Goal: Book appointment/travel/reservation

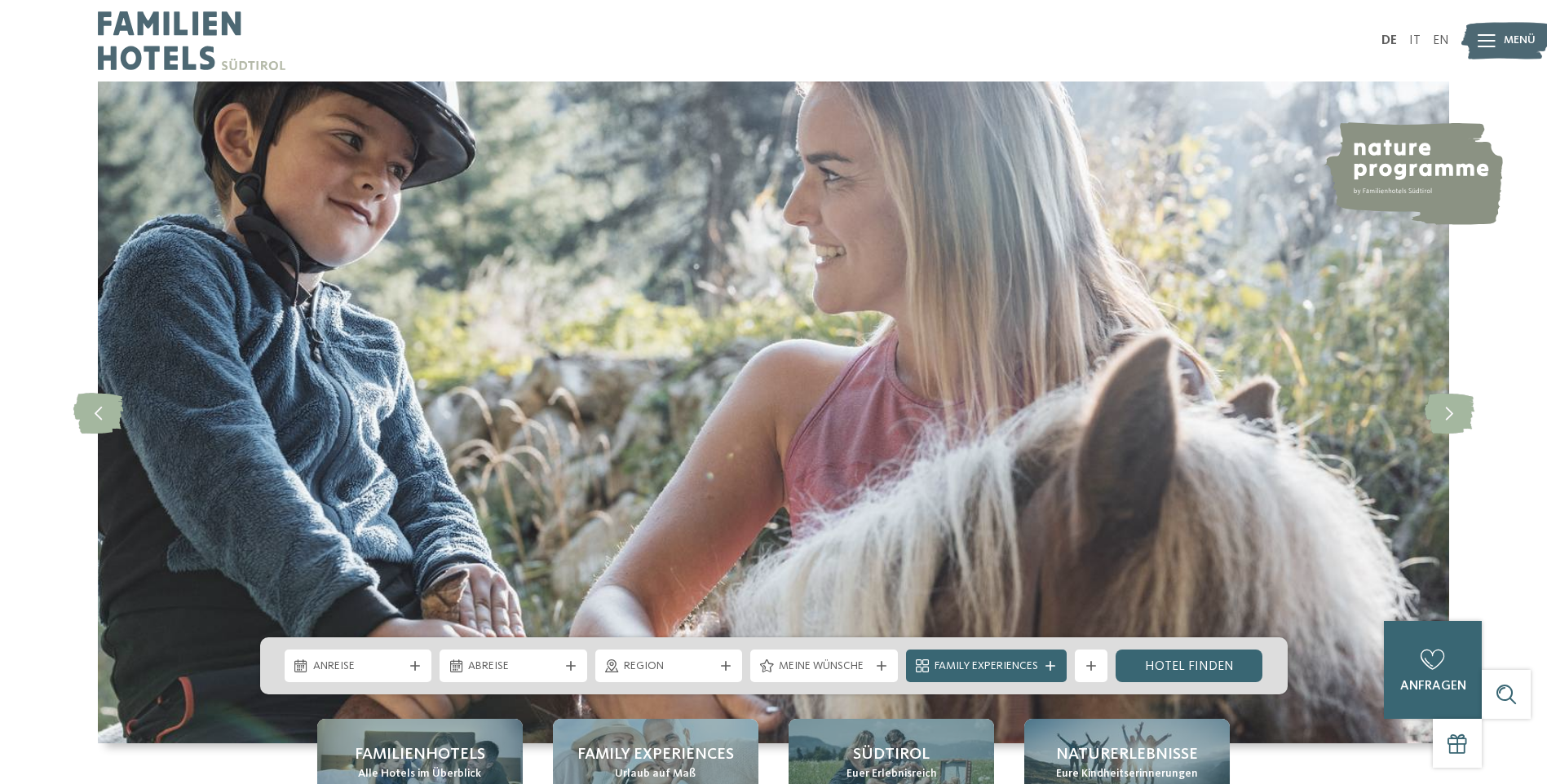
scroll to position [326, 0]
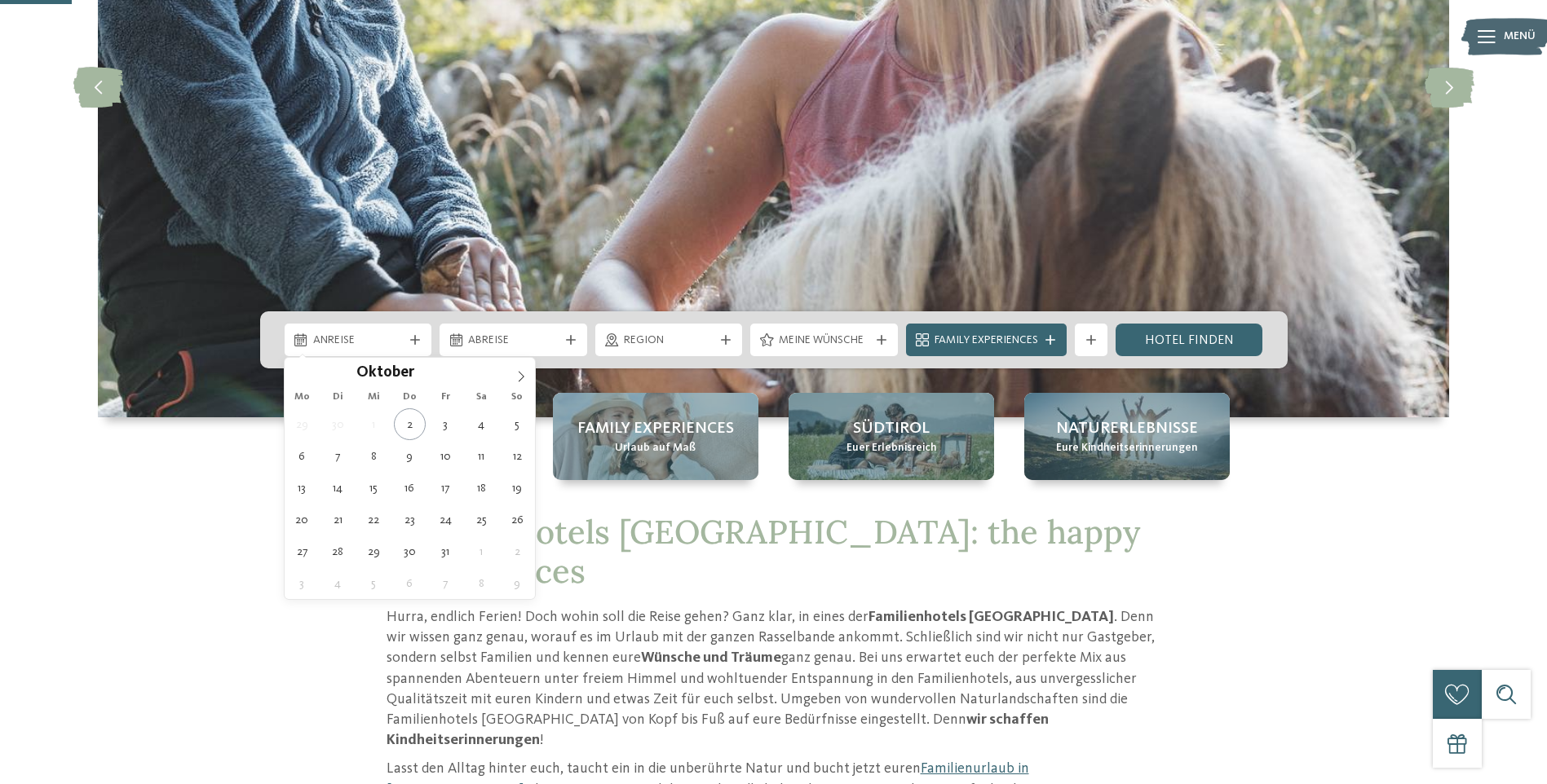
click at [399, 343] on span "Anreise" at bounding box center [358, 340] width 90 height 17
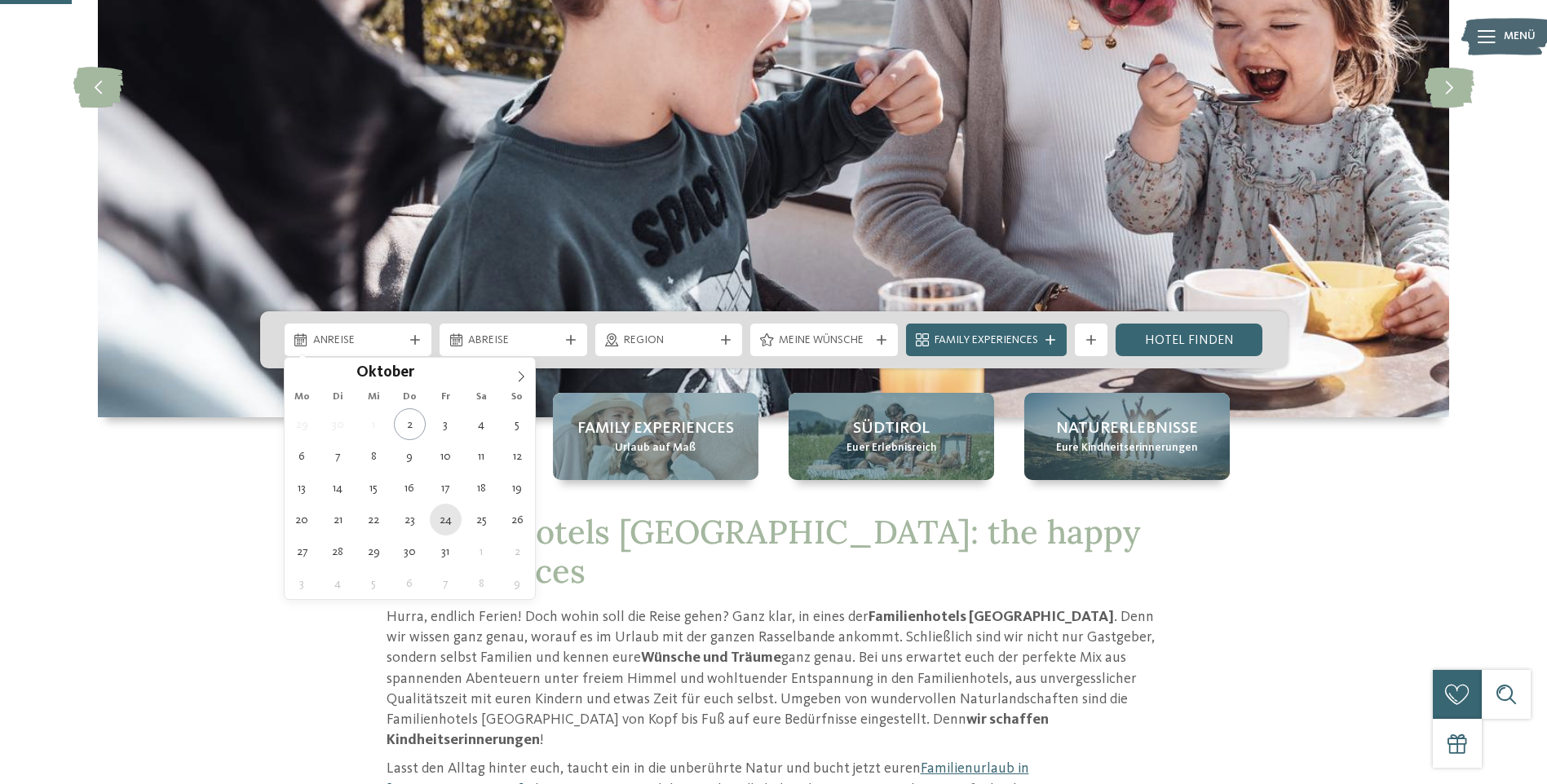
type div "24.10.2025"
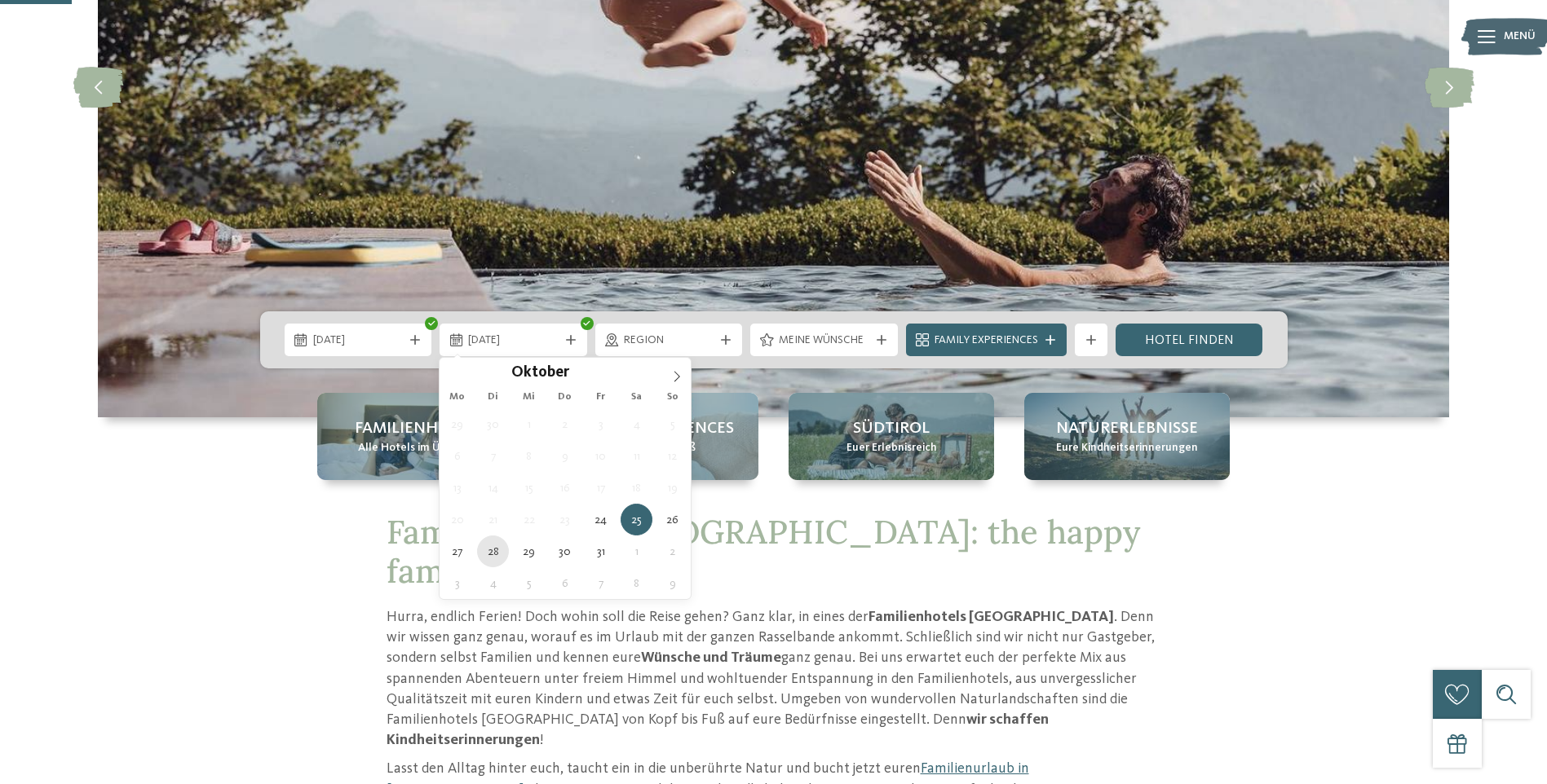
type div "28.10.2025"
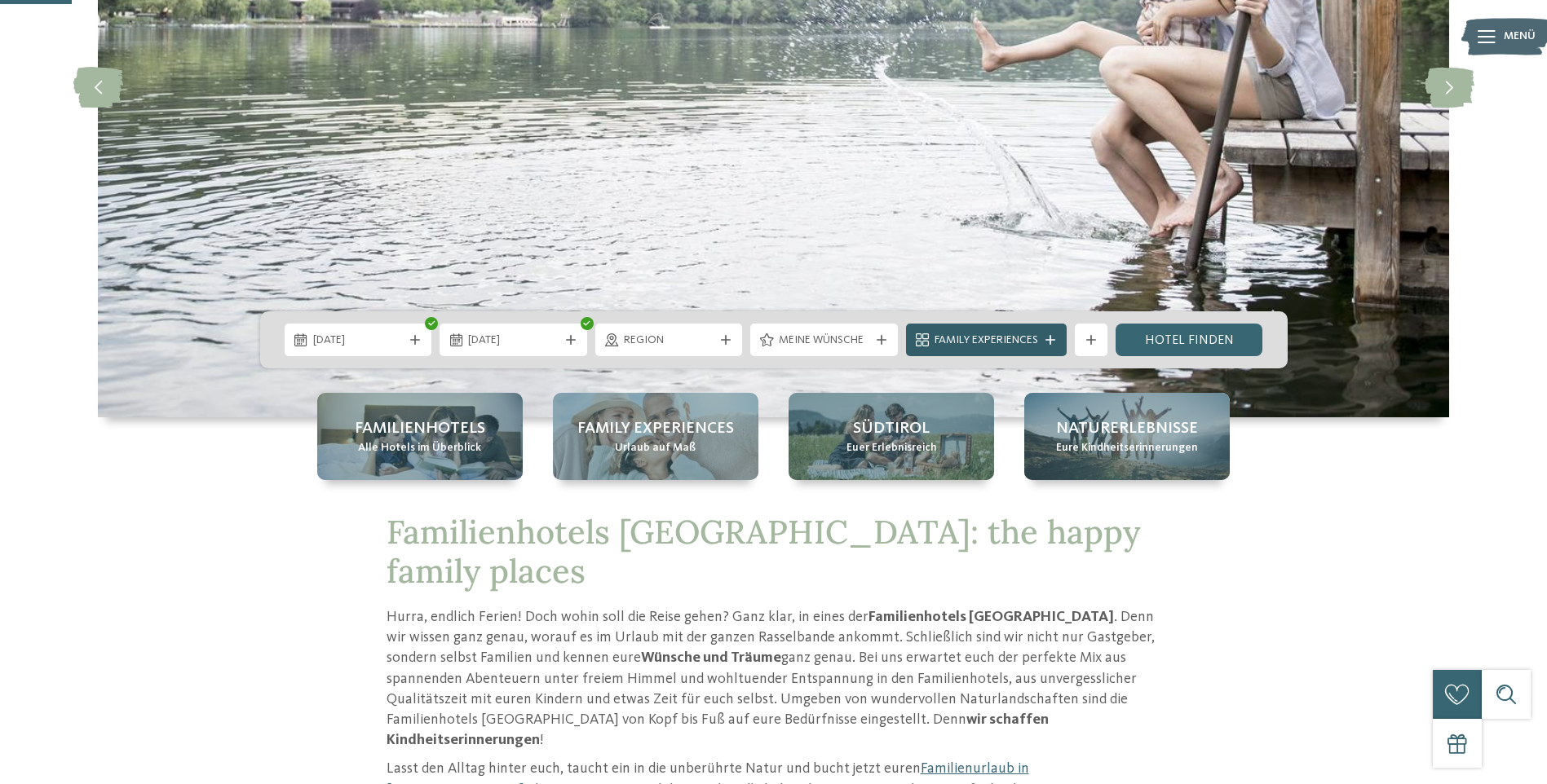
click at [1054, 336] on icon at bounding box center [1049, 339] width 10 height 10
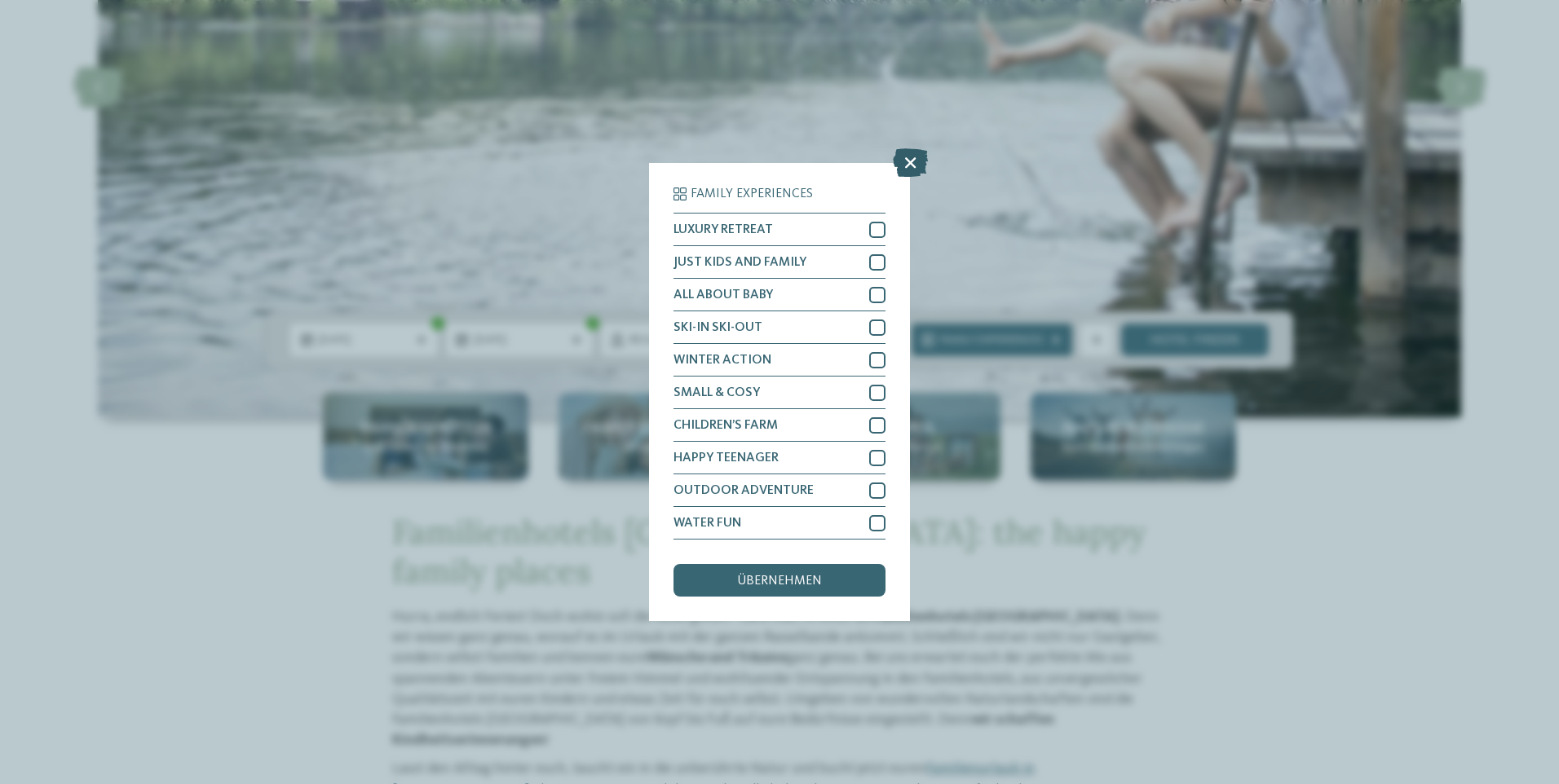
click at [908, 161] on icon at bounding box center [910, 163] width 35 height 29
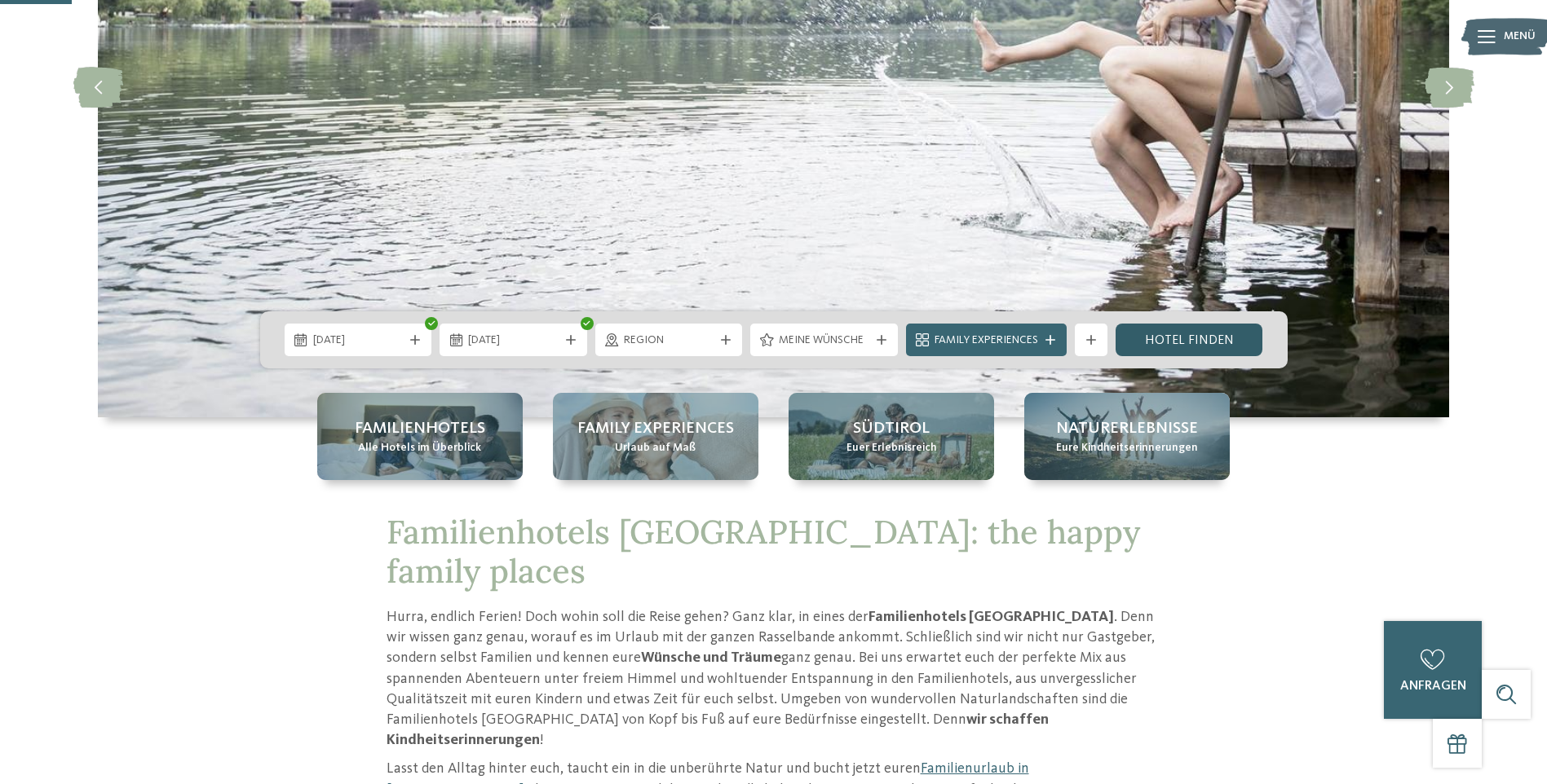
click at [1144, 335] on link "Hotel finden" at bounding box center [1188, 339] width 148 height 32
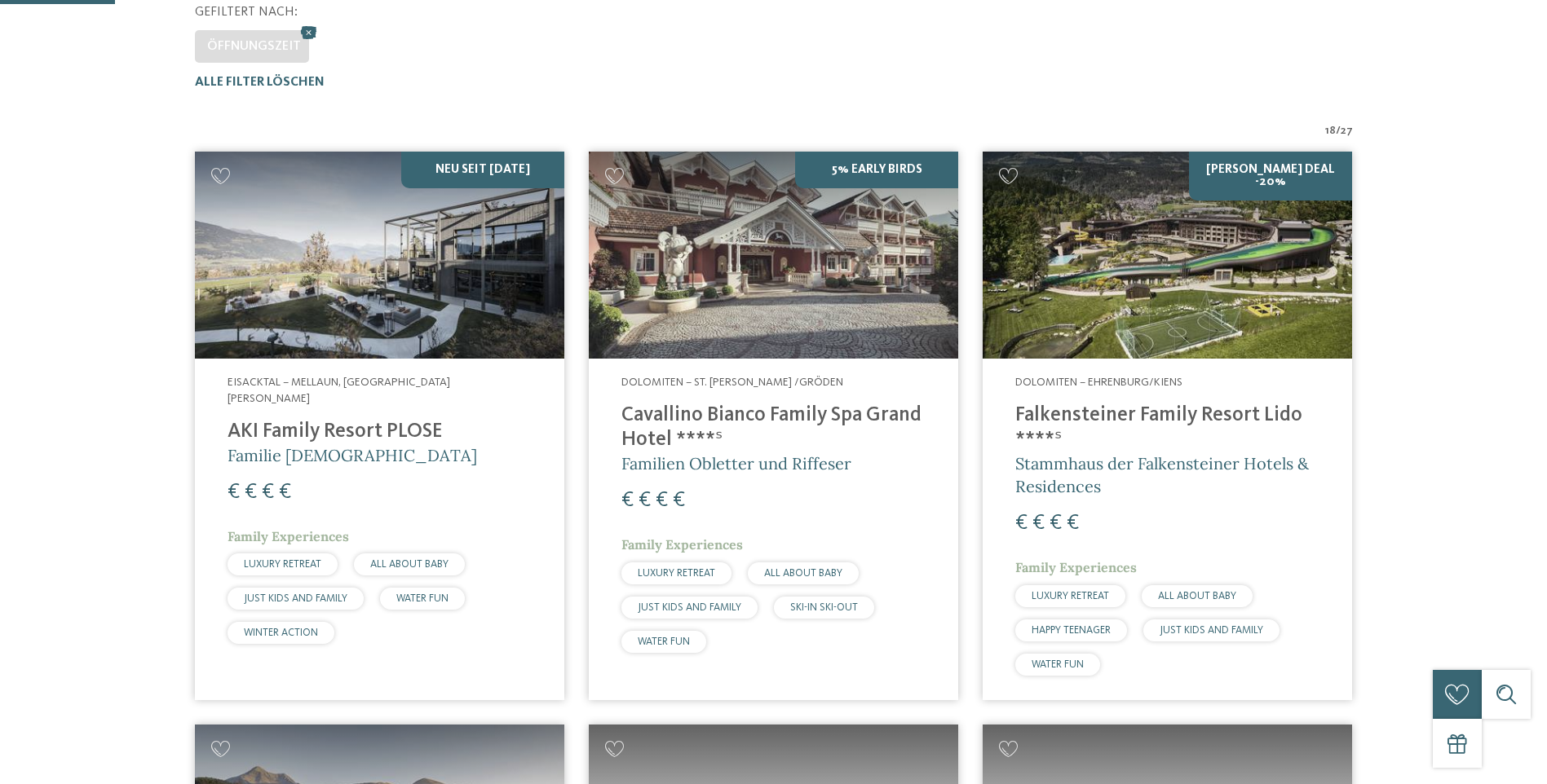
scroll to position [535, 0]
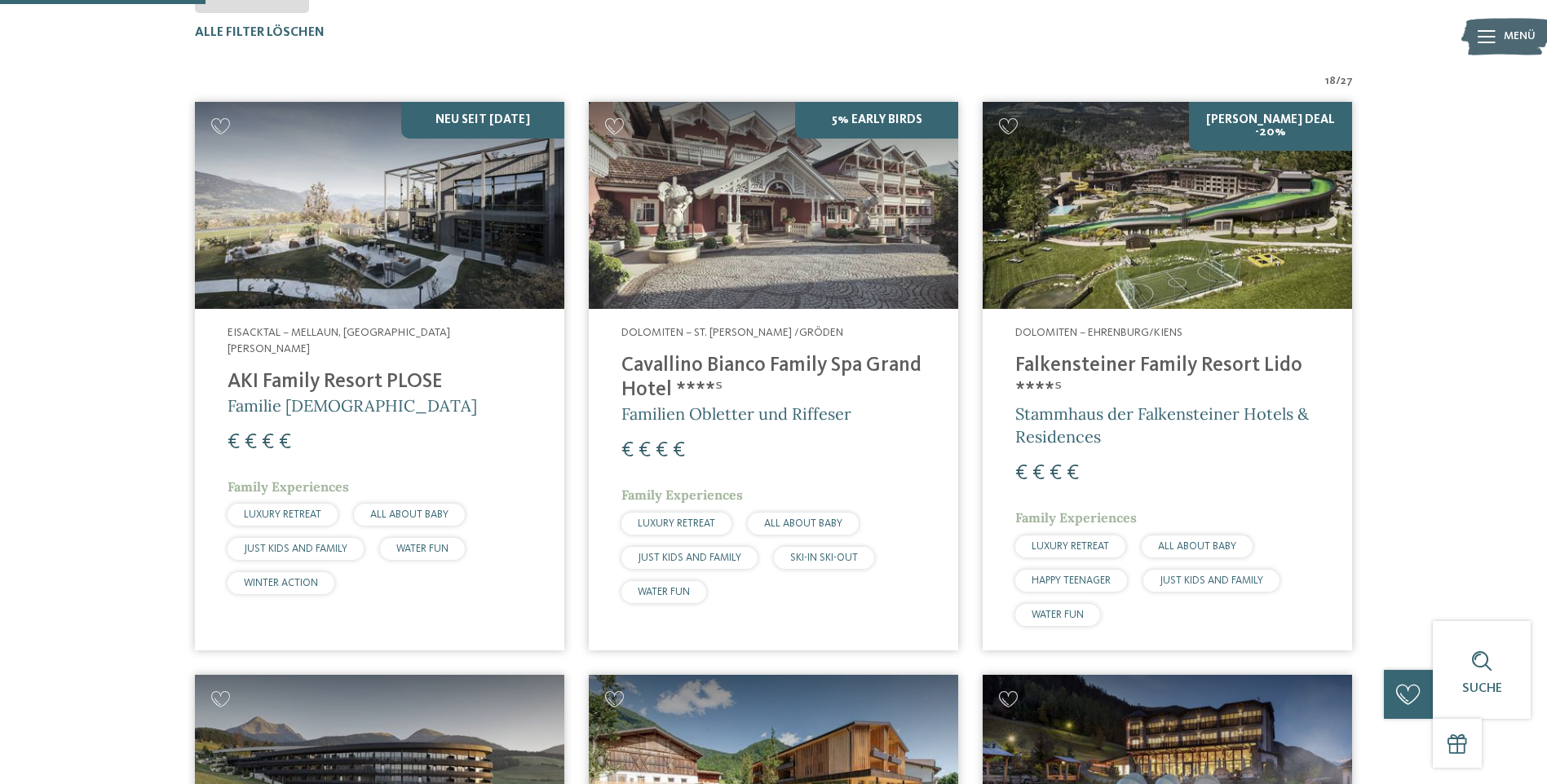
click at [1098, 261] on img at bounding box center [1167, 206] width 369 height 208
click at [373, 370] on h4 "AKI Family Resort PLOSE" at bounding box center [380, 382] width 304 height 24
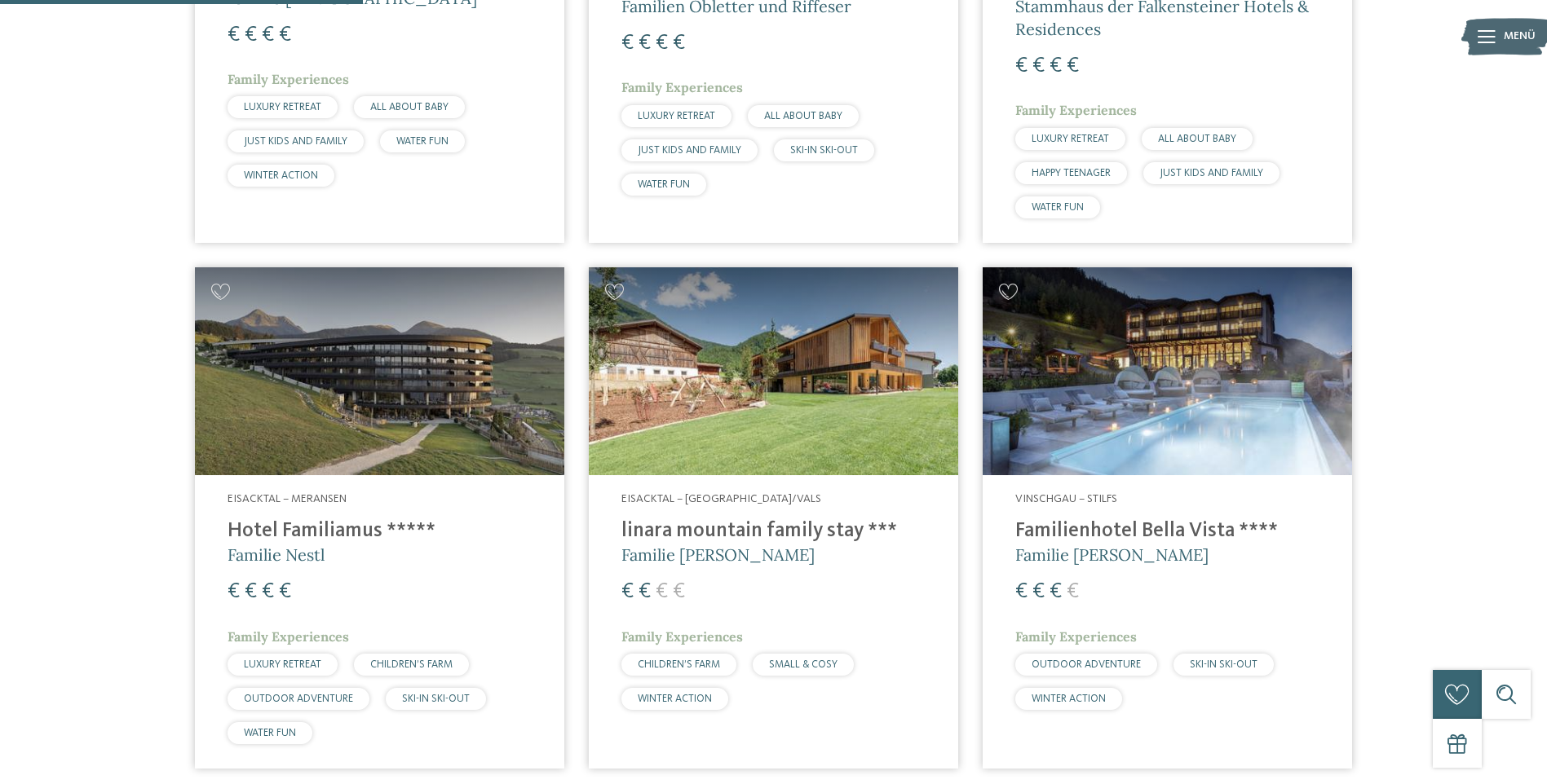
click at [751, 525] on h4 "linara mountain family stay ***" at bounding box center [773, 531] width 304 height 24
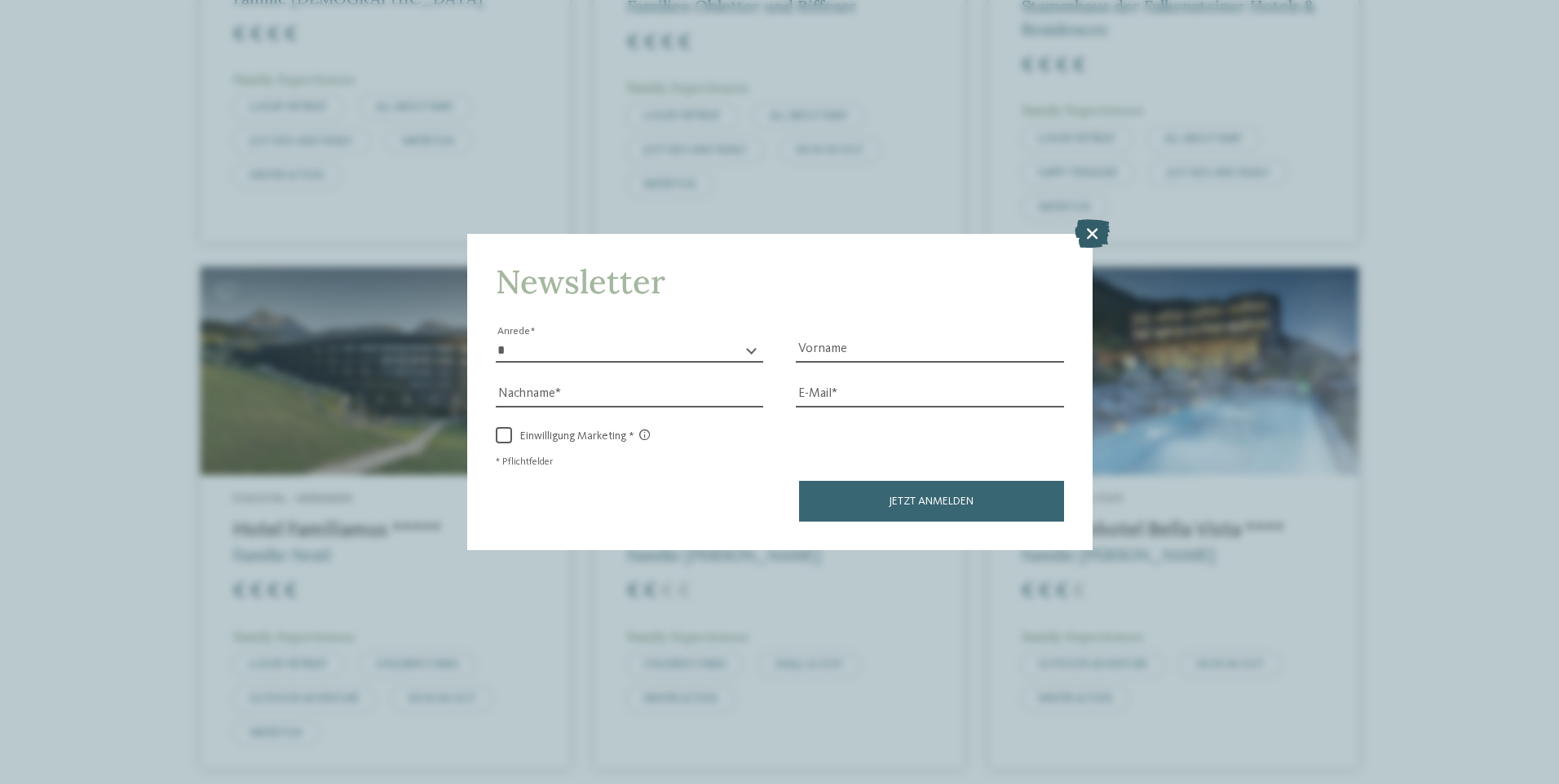
click at [1100, 238] on icon at bounding box center [1092, 232] width 35 height 29
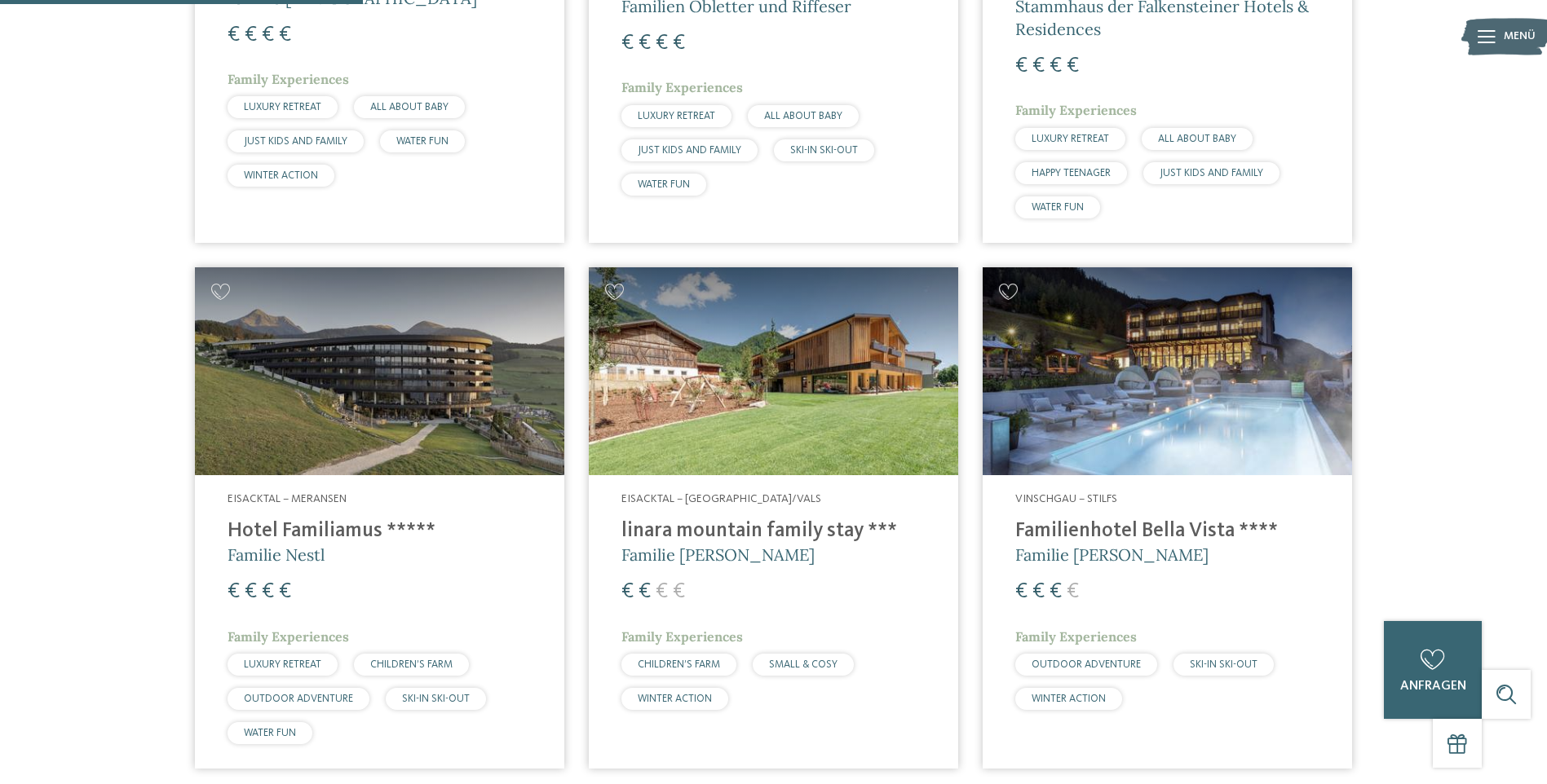
click at [323, 535] on h4 "Hotel Familiamus *****" at bounding box center [380, 531] width 304 height 24
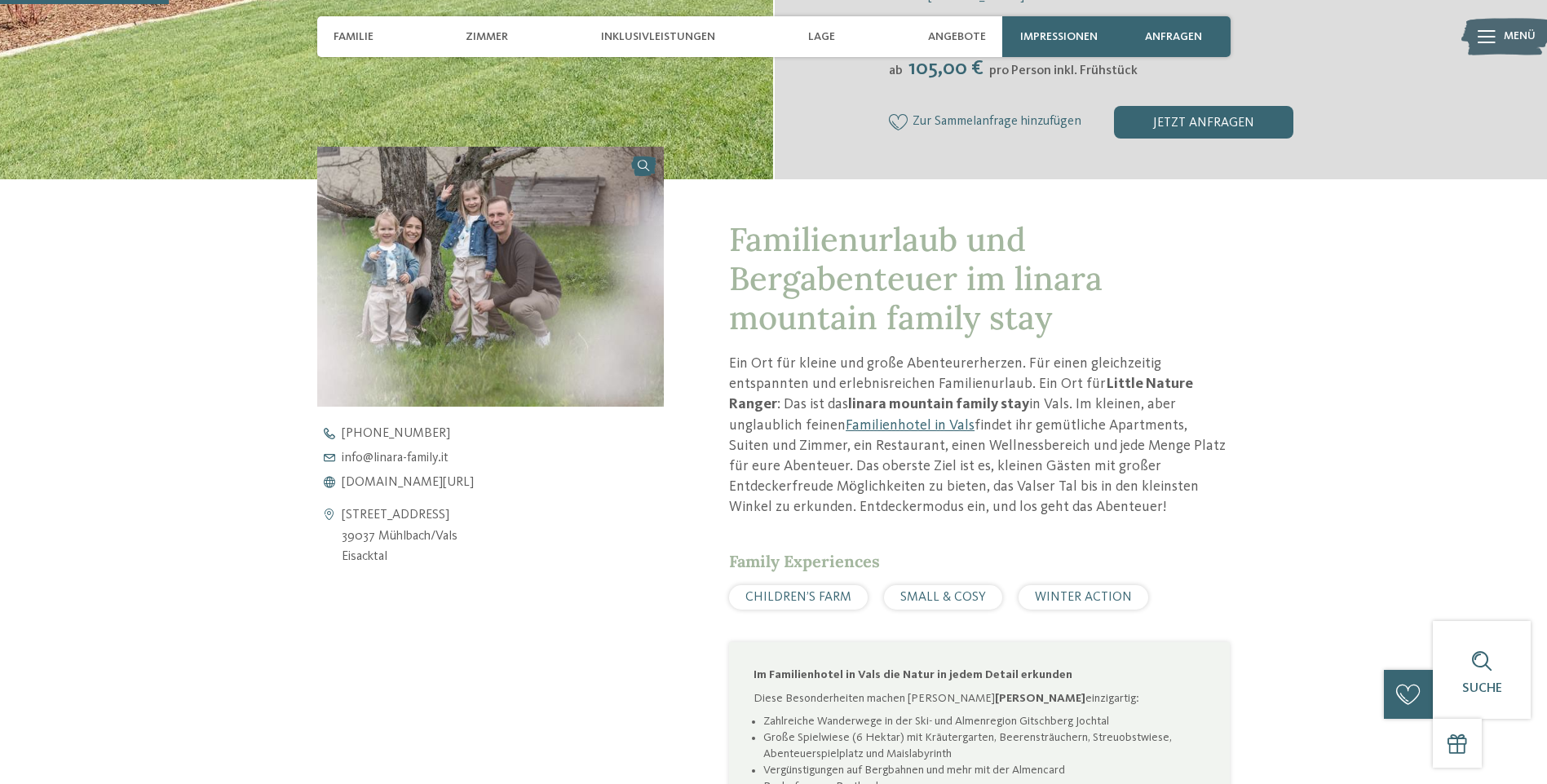
scroll to position [652, 0]
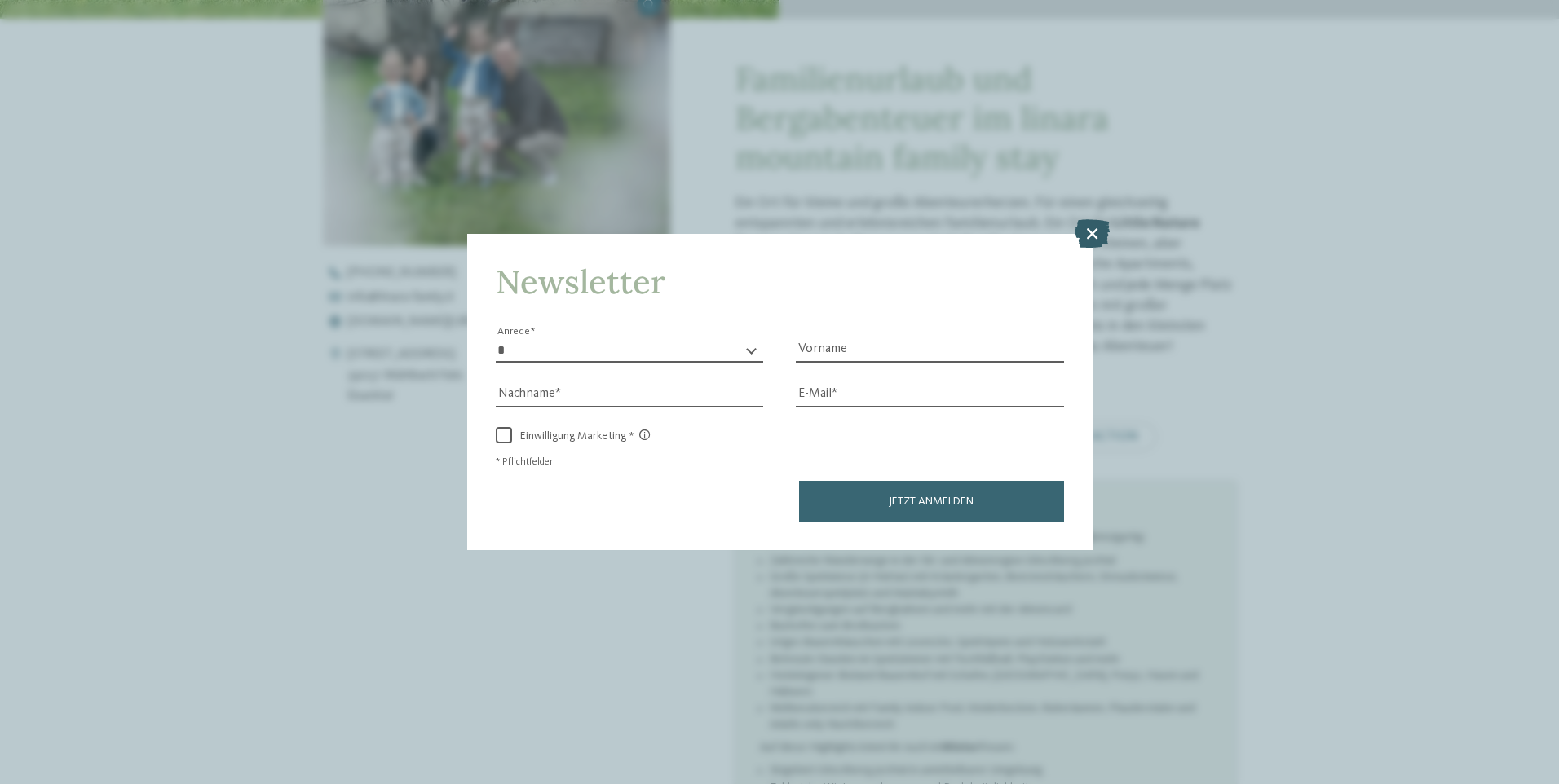
click at [1101, 232] on icon at bounding box center [1092, 232] width 35 height 29
